Goal: Information Seeking & Learning: Learn about a topic

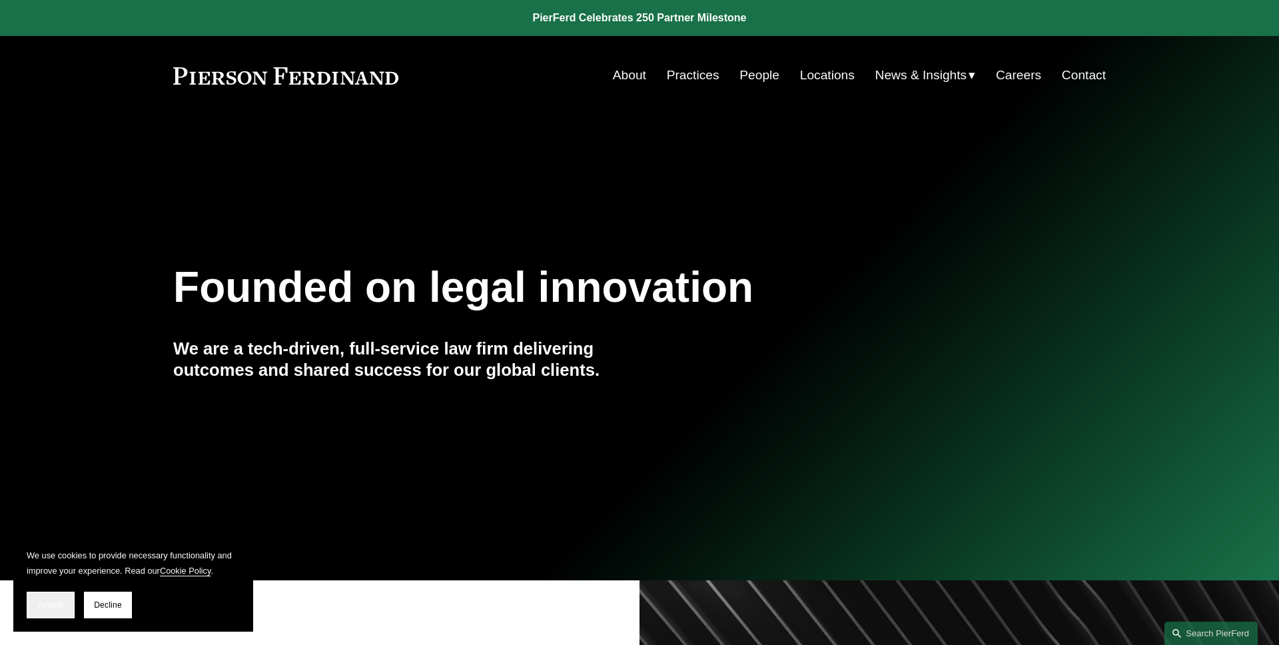
click at [55, 603] on span "Accept" at bounding box center [50, 604] width 25 height 9
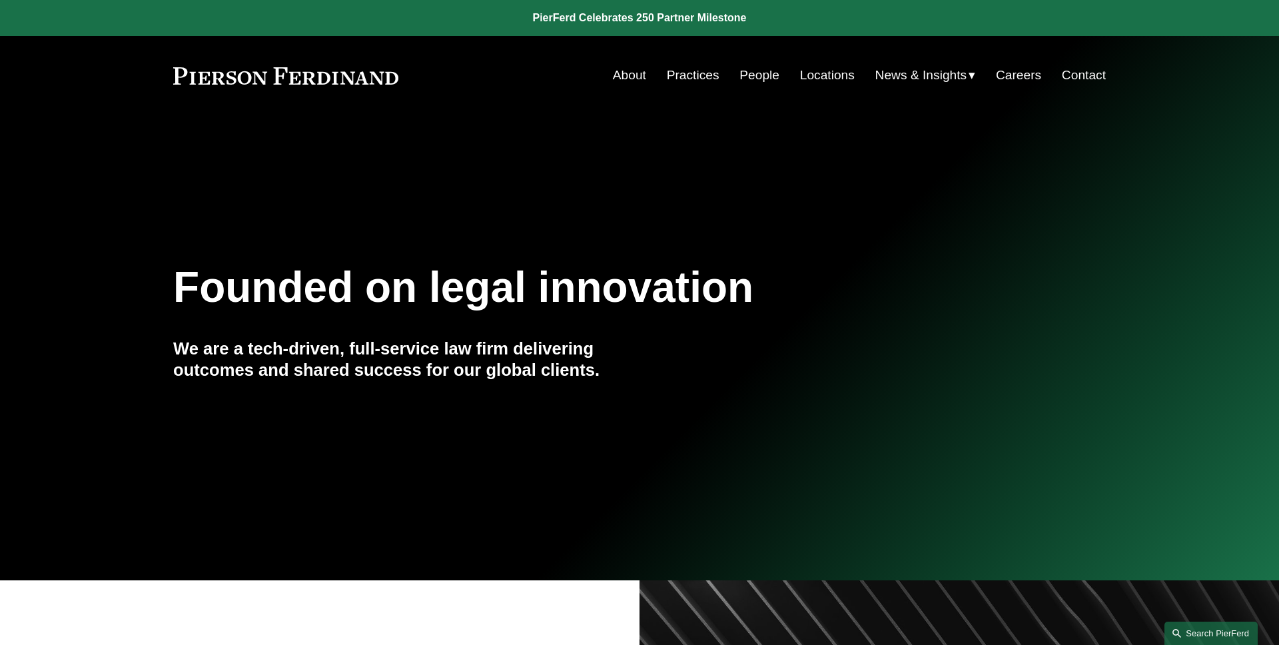
click at [1201, 636] on link "Search this site" at bounding box center [1211, 633] width 93 height 23
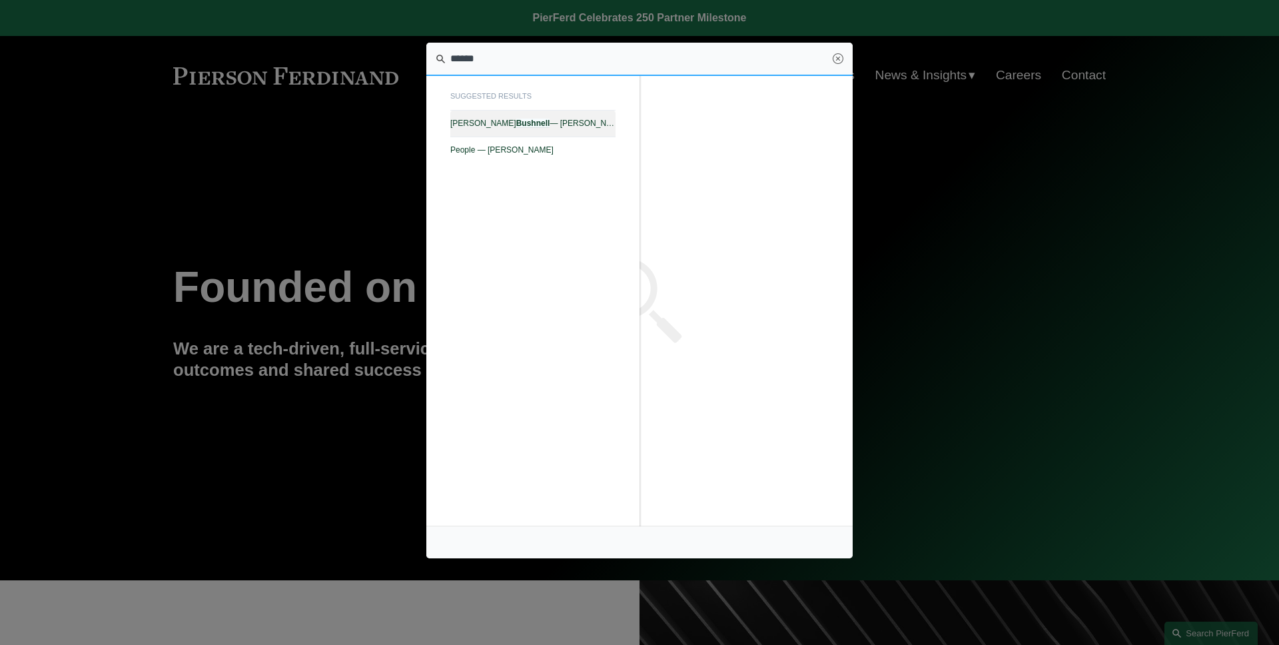
click at [521, 124] on span "Vincent Bushnell — Pierson Ferdinand LLP" at bounding box center [532, 123] width 165 height 9
type input "******"
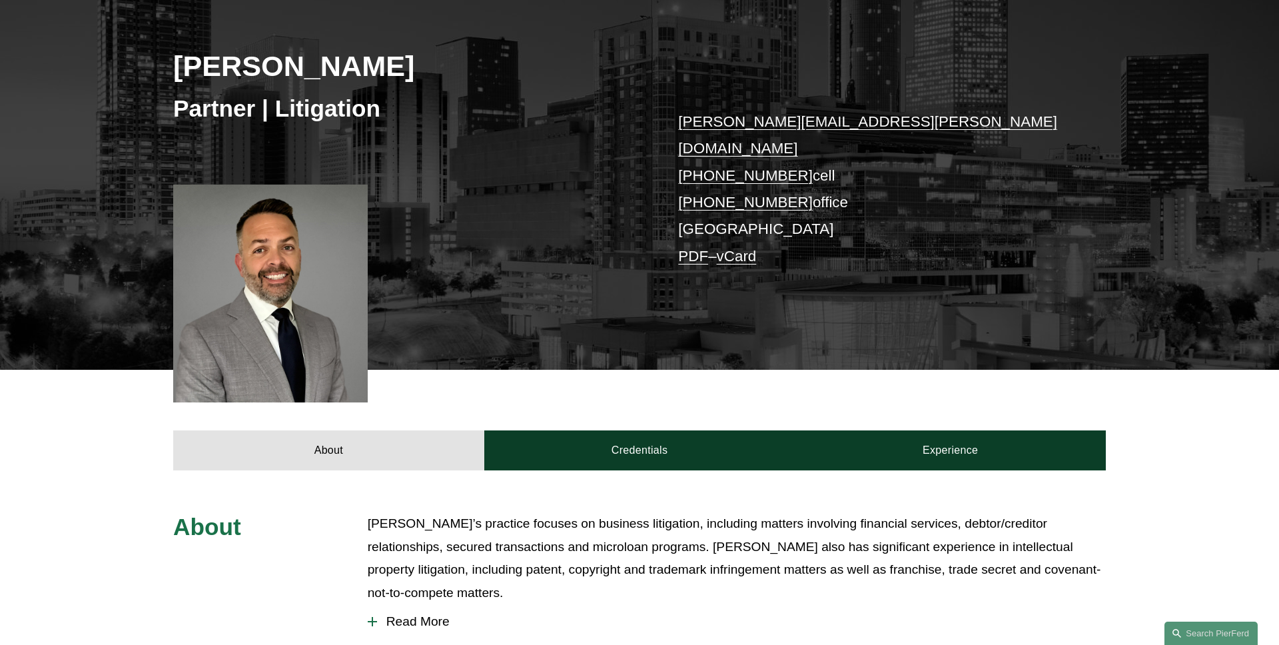
scroll to position [266, 0]
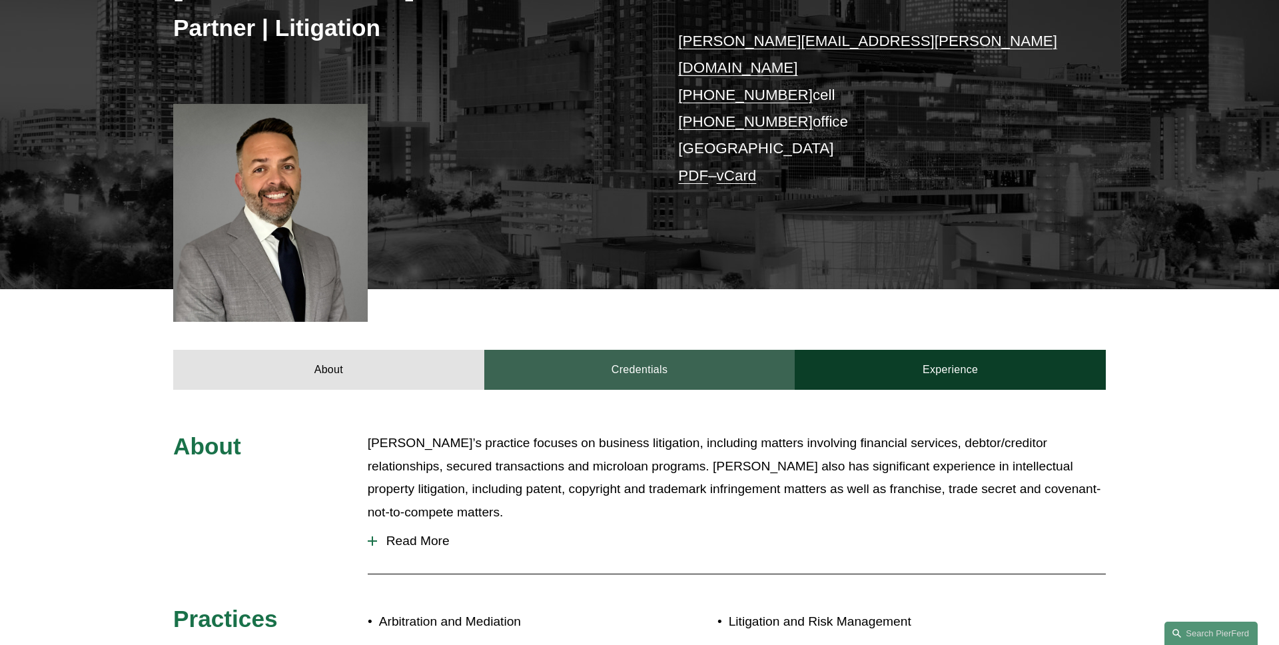
click at [578, 350] on link "Credentials" at bounding box center [639, 370] width 311 height 40
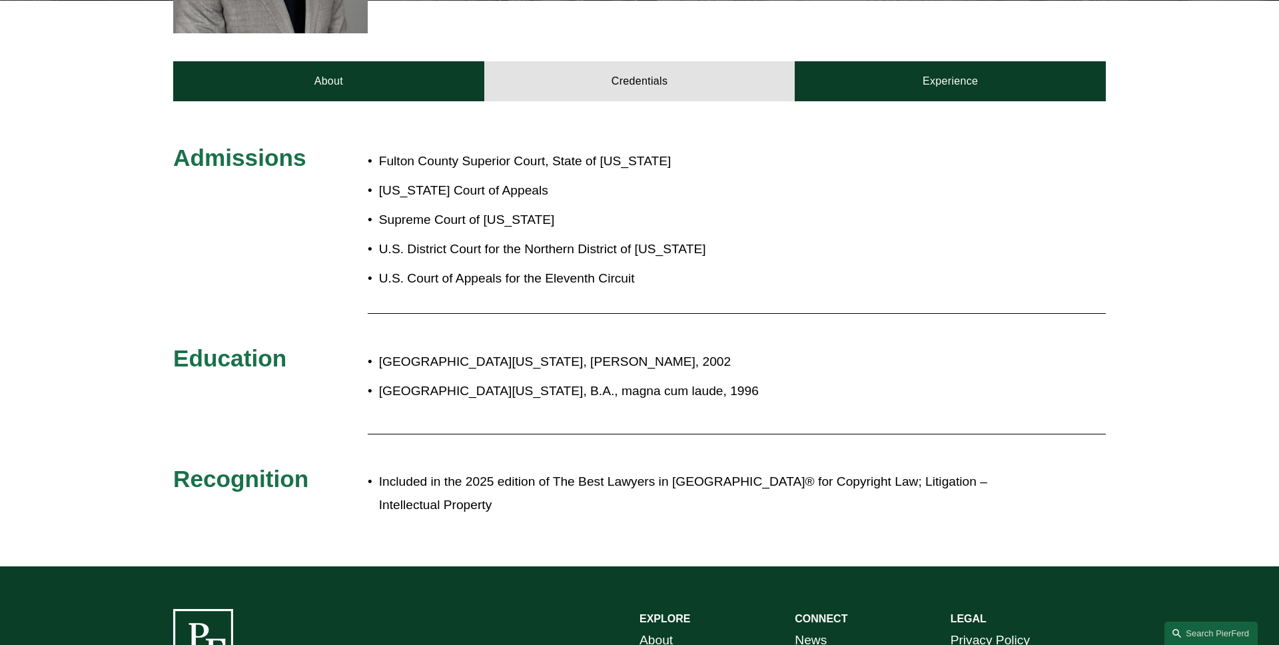
scroll to position [554, 0]
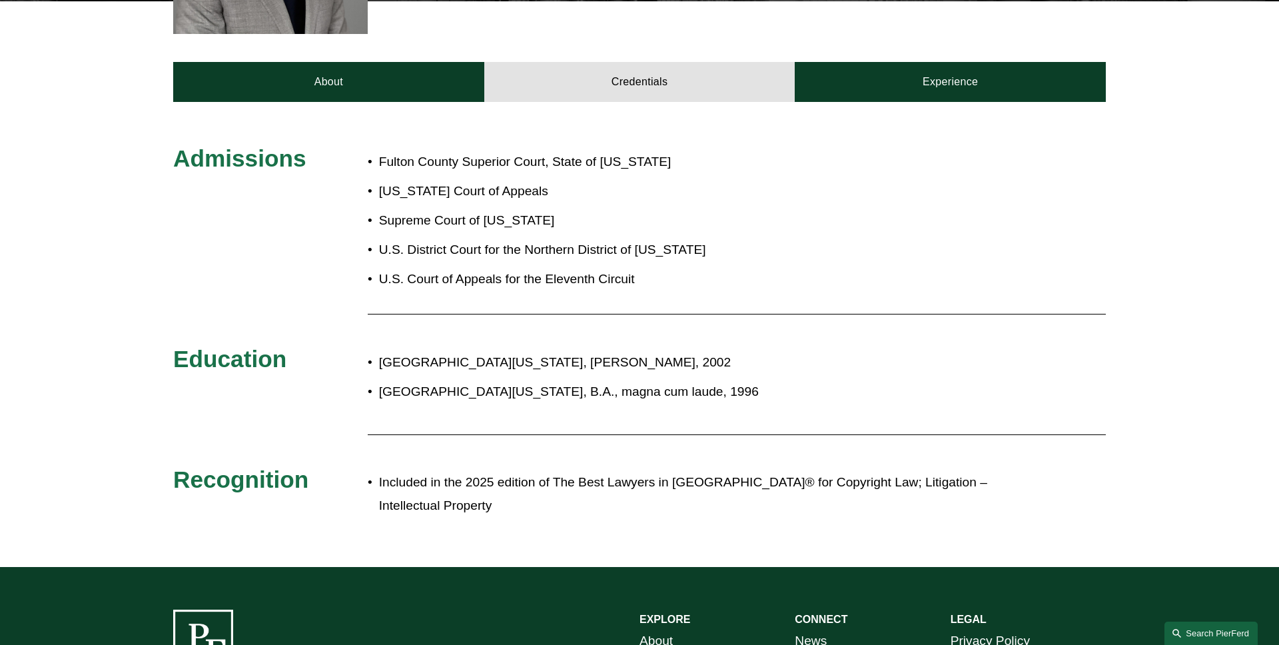
click at [1217, 633] on link "Search this site" at bounding box center [1211, 633] width 93 height 23
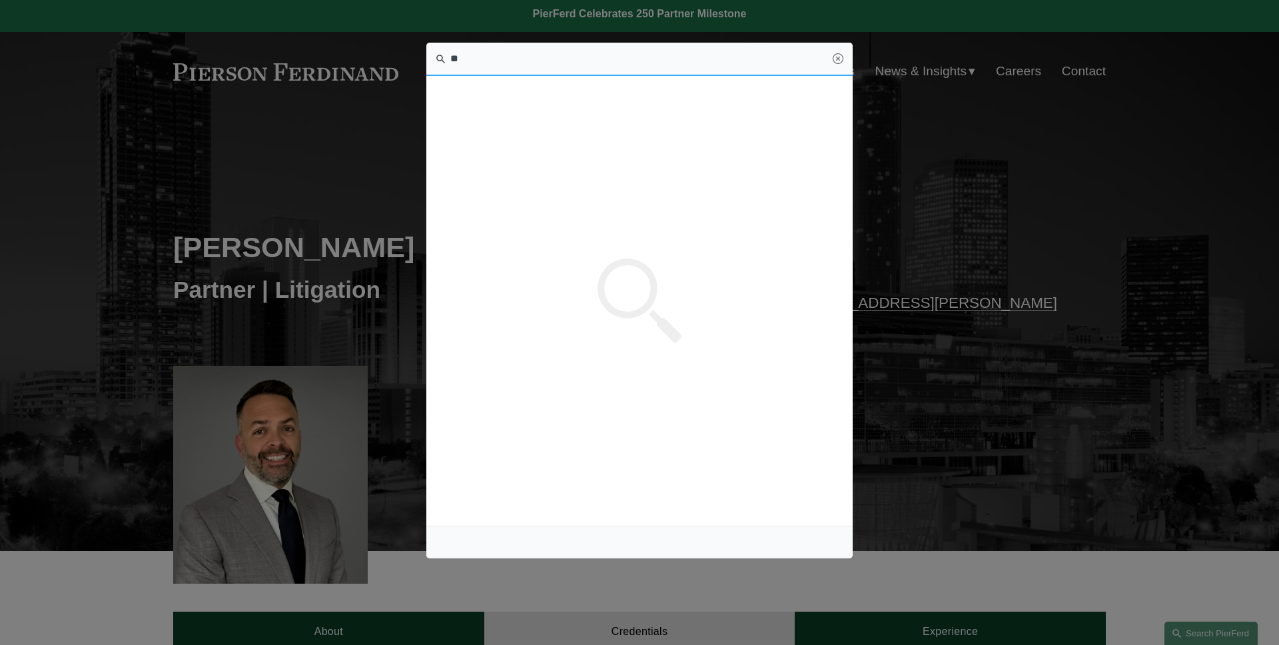
scroll to position [0, 0]
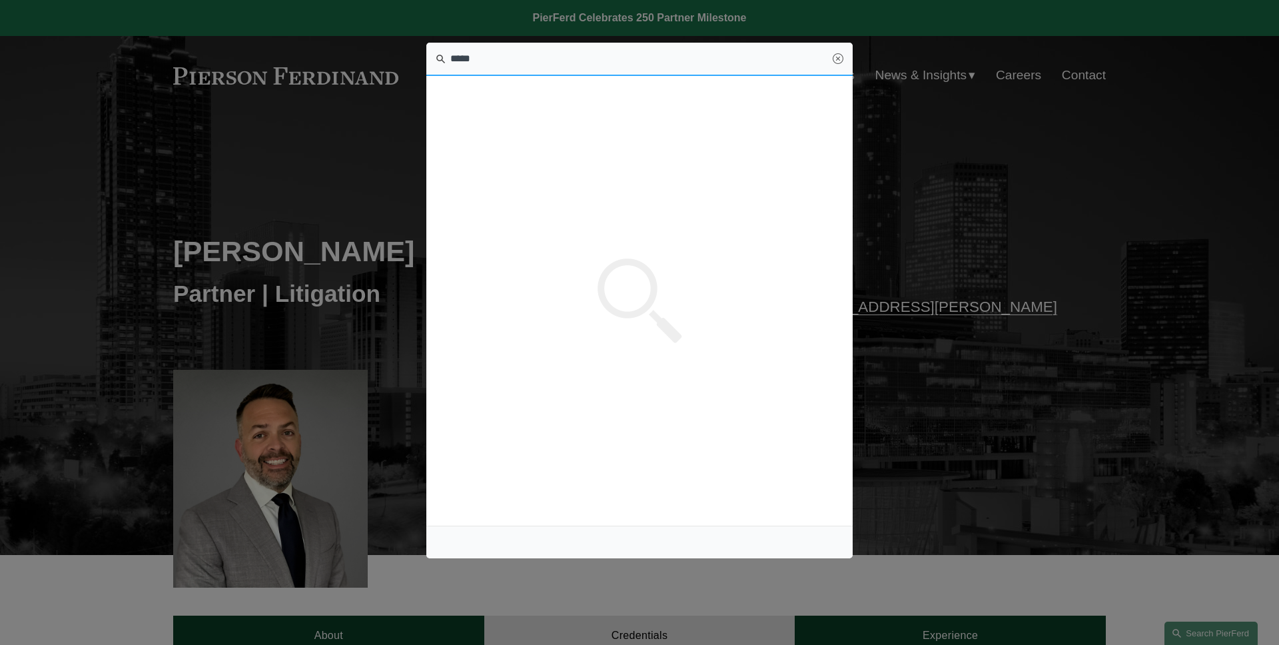
type input "*****"
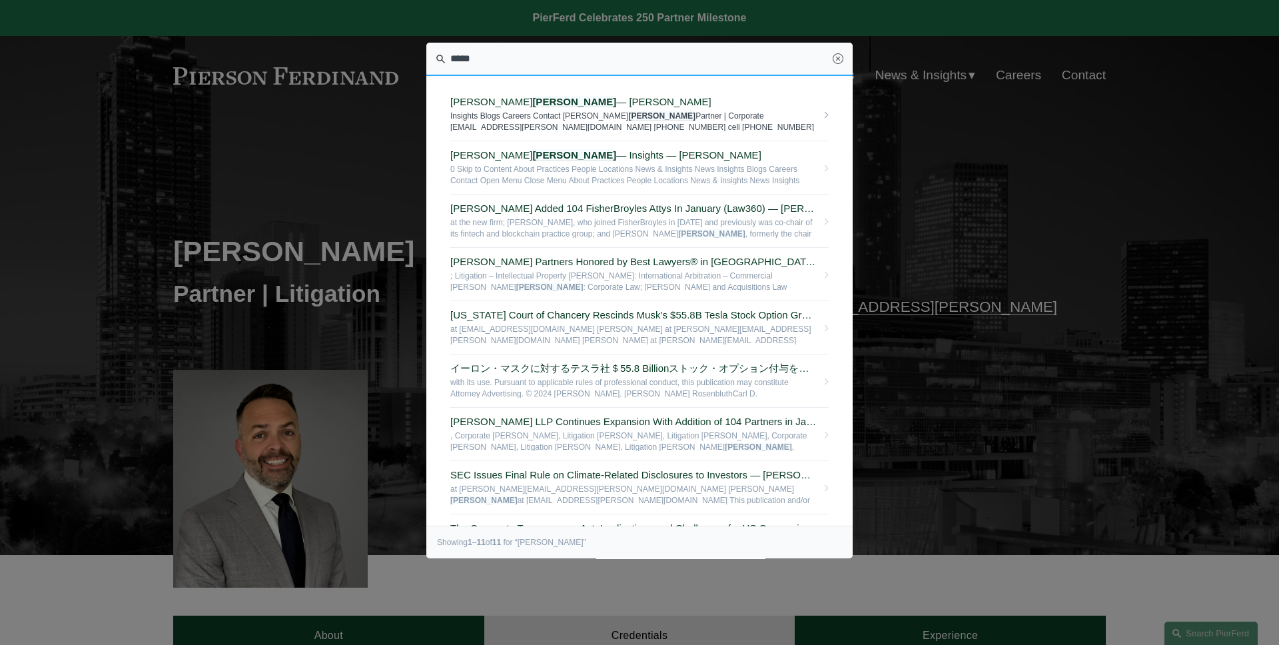
click at [567, 115] on span "Insights Blogs Careers Contact Tyler Giles Partner | Corporate tyler.giles@pier…" at bounding box center [633, 121] width 366 height 21
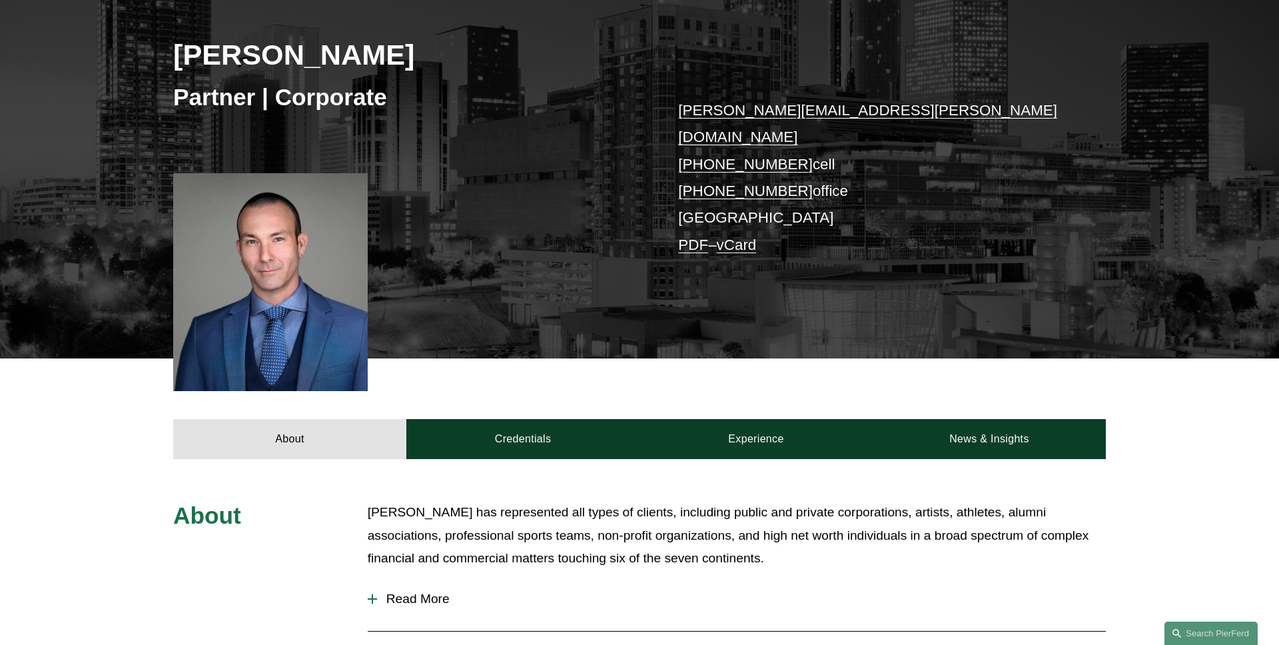
scroll to position [282, 0]
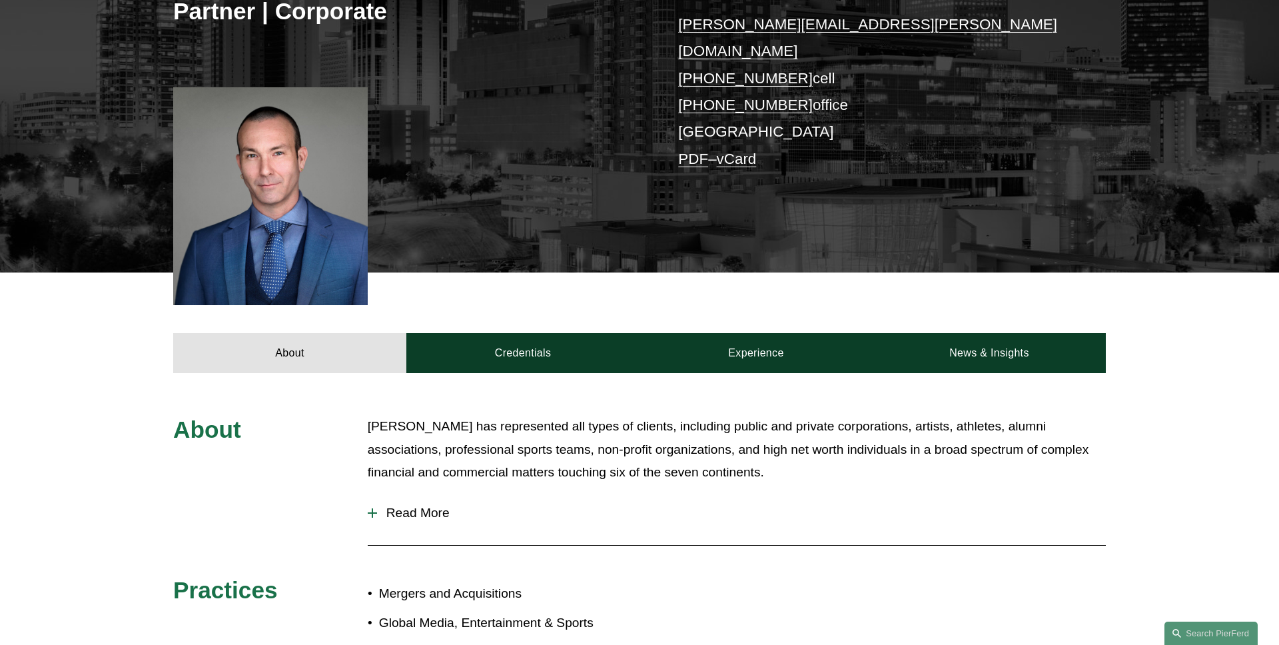
click at [540, 333] on link "Credentials" at bounding box center [522, 353] width 233 height 40
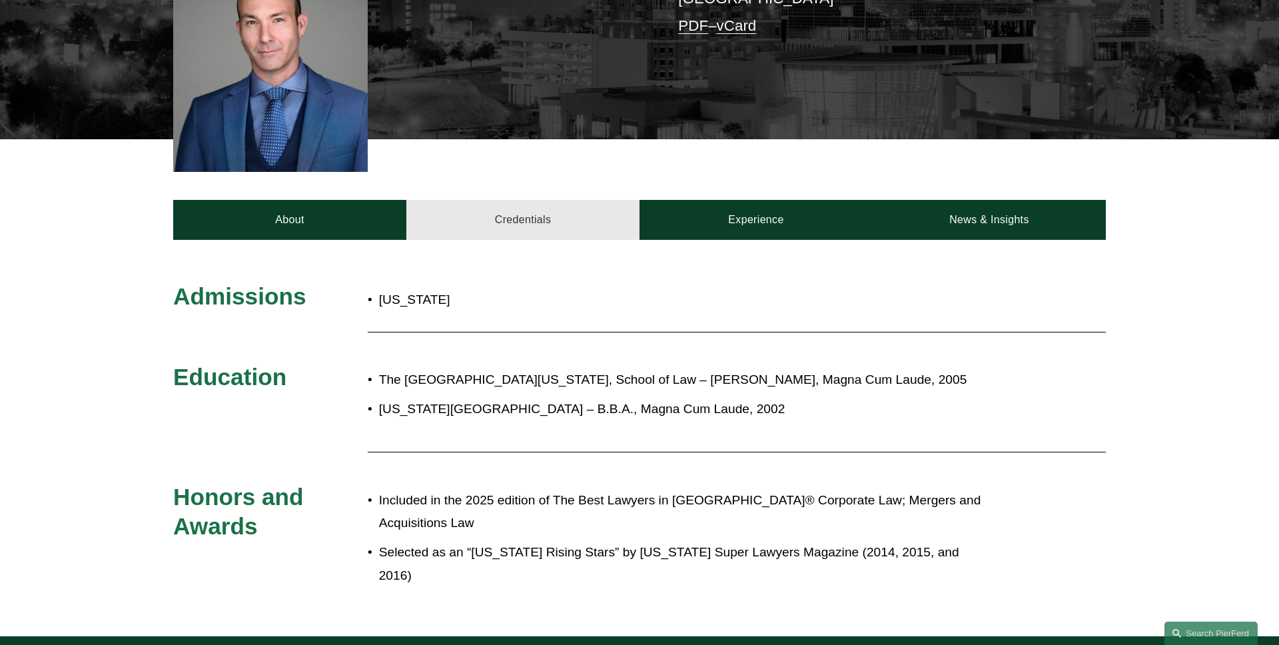
scroll to position [446, 0]
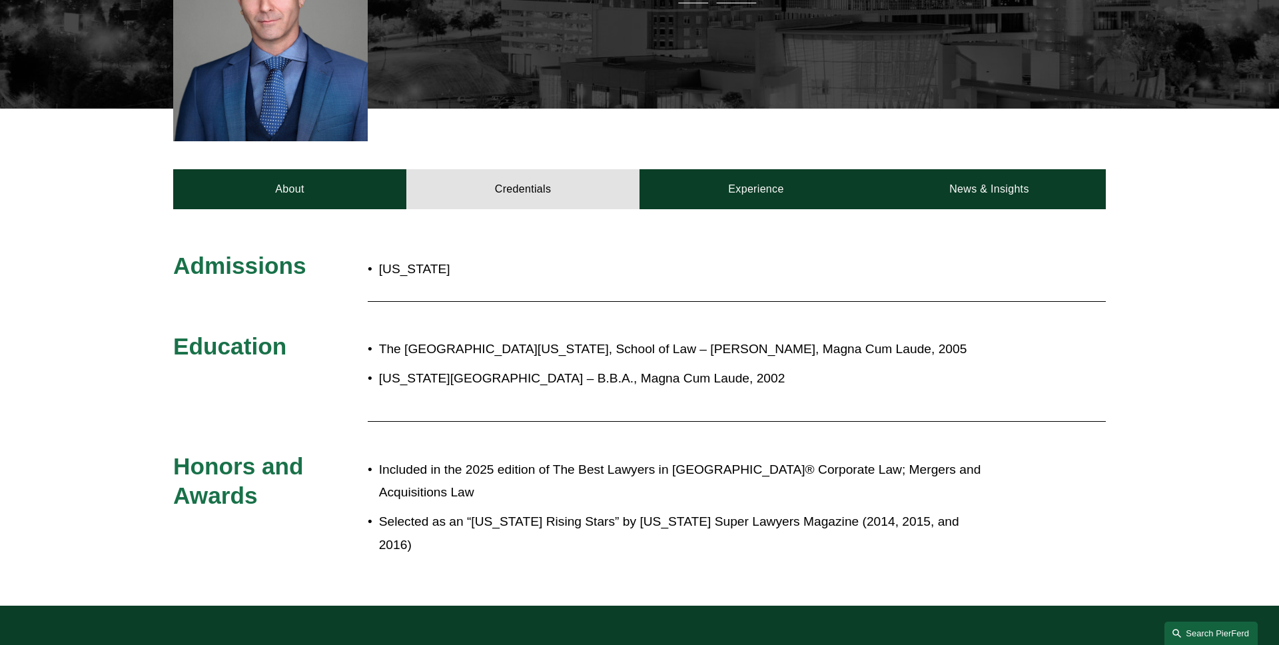
click at [1203, 637] on link "Search this site" at bounding box center [1211, 633] width 93 height 23
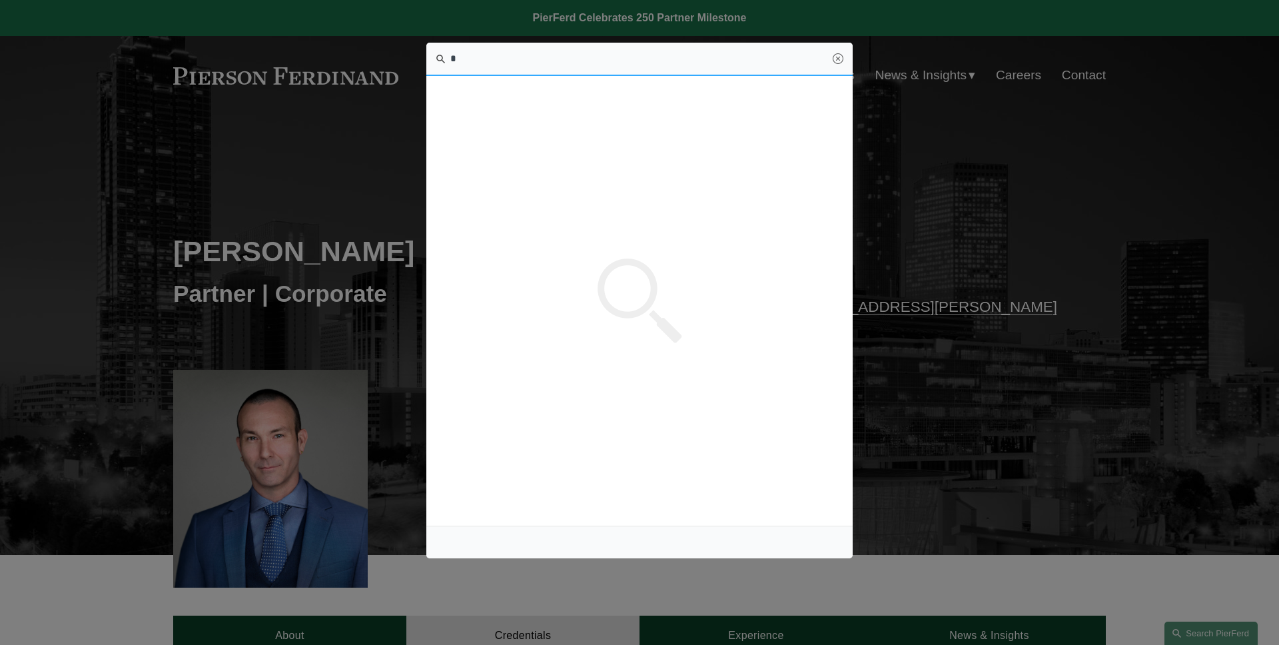
scroll to position [0, 0]
click at [608, 125] on span "[PERSON_NAME] [PERSON_NAME] — [PERSON_NAME] LLP" at bounding box center [532, 123] width 165 height 9
type input "****"
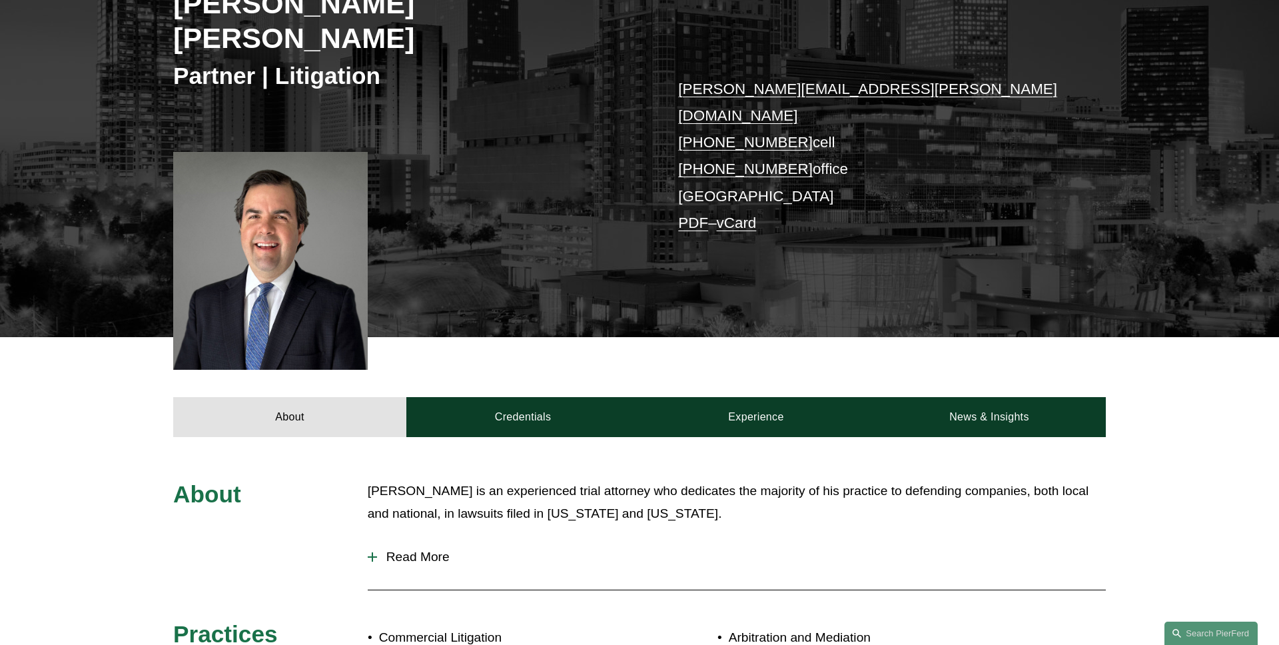
click at [500, 397] on link "Credentials" at bounding box center [522, 417] width 233 height 40
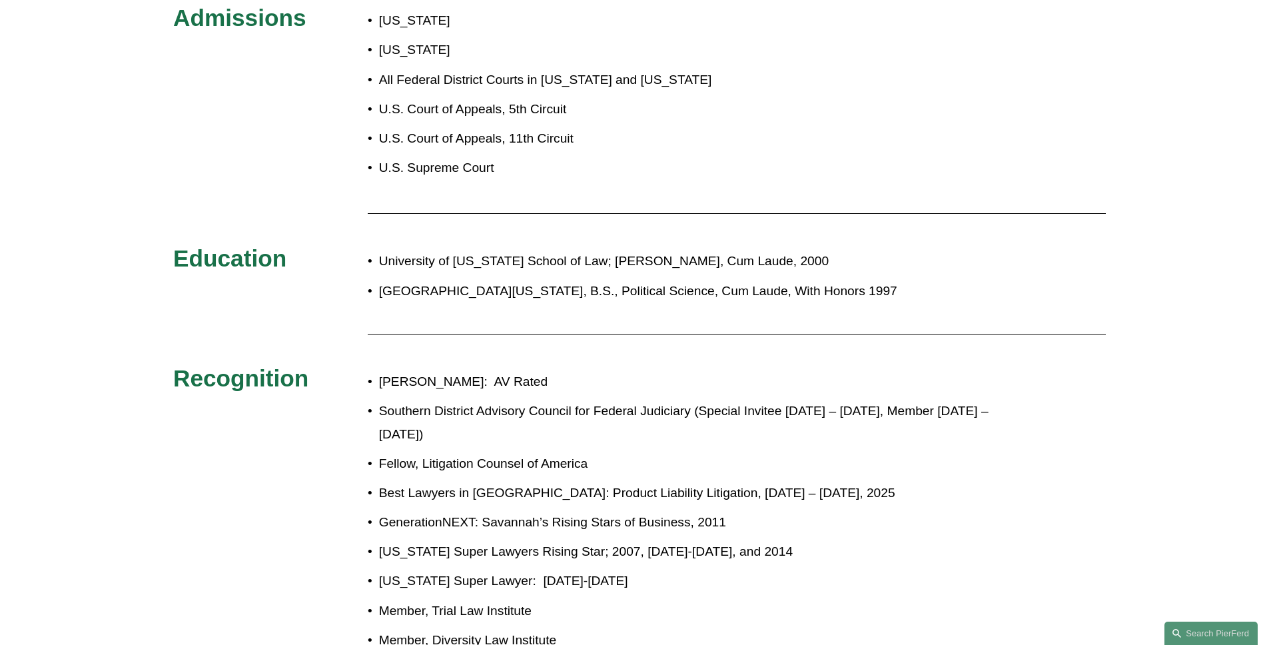
scroll to position [726, 0]
